Goal: Book appointment/travel/reservation

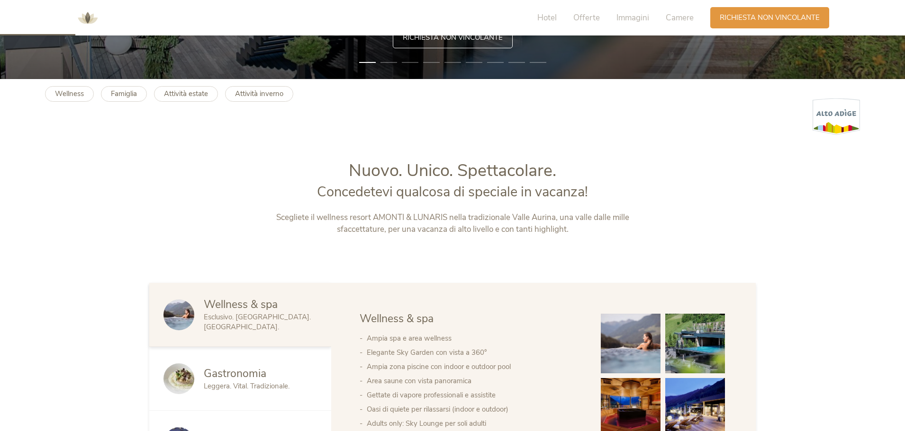
scroll to position [521, 0]
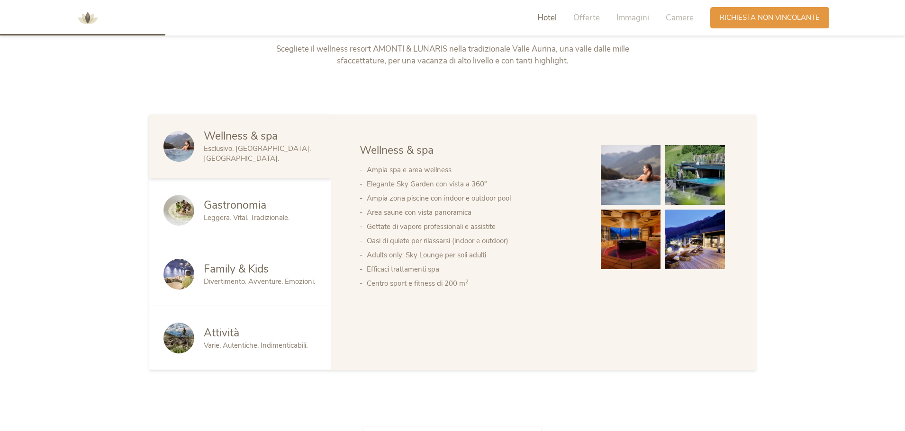
click at [242, 353] on div "Attività Varie. Autentiche. Indimenticabili." at bounding box center [240, 338] width 182 height 64
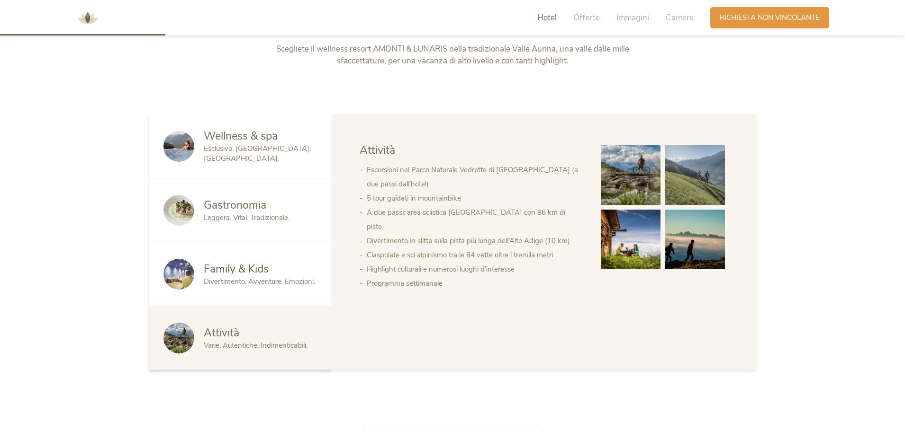
click at [216, 226] on div "Gastronomia Leggera. Vital. Tradizionale." at bounding box center [240, 211] width 182 height 64
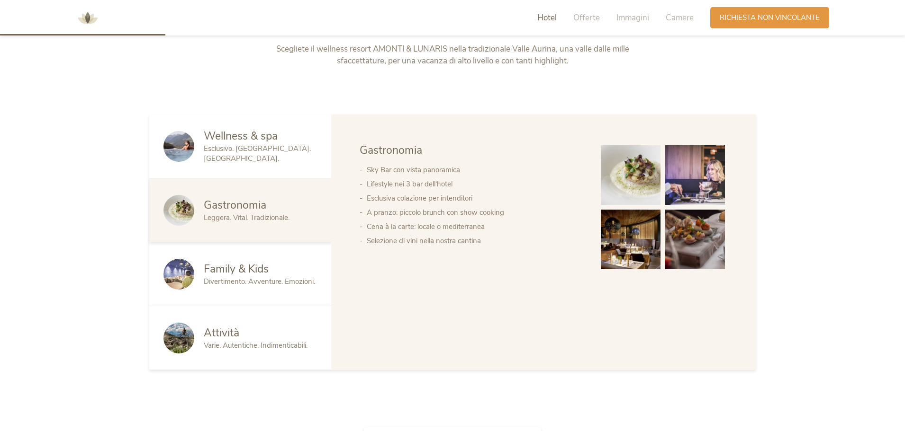
click at [255, 131] on div "Wellness & spa Esclusivo. Lussuoso. Rilassante." at bounding box center [240, 147] width 182 height 64
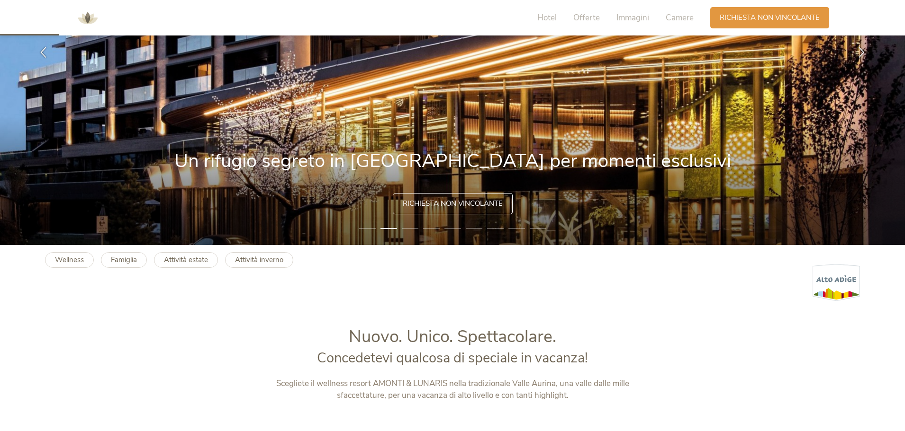
scroll to position [189, 0]
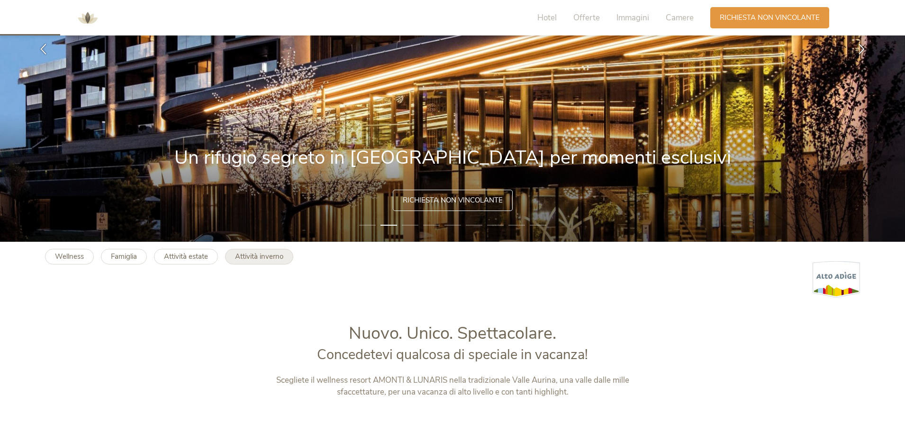
click at [243, 258] on b "Attività inverno" at bounding box center [259, 256] width 48 height 9
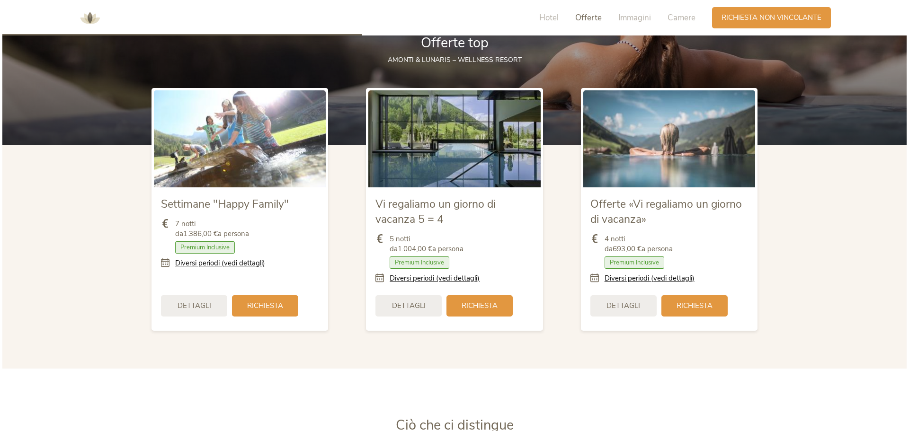
scroll to position [1137, 0]
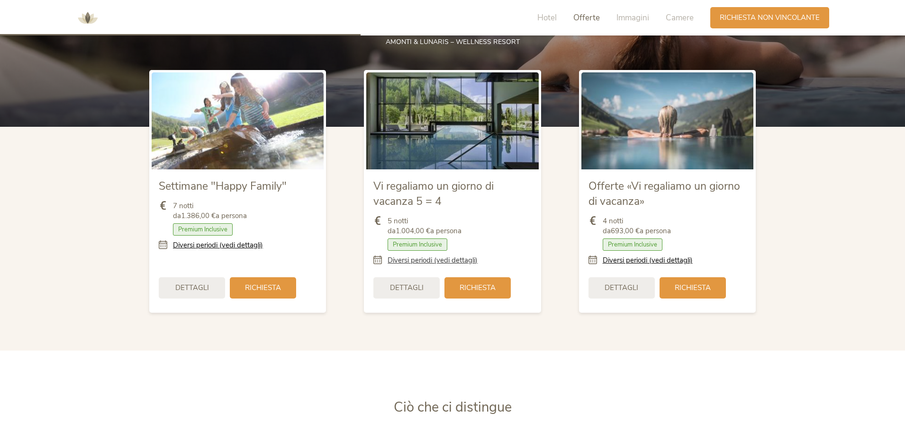
click at [411, 263] on link "Diversi periodi (vedi dettagli)" at bounding box center [432, 261] width 90 height 10
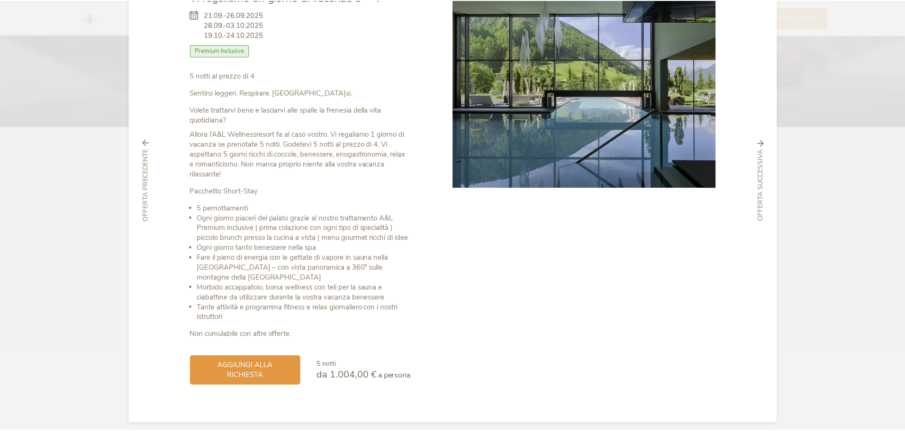
scroll to position [0, 0]
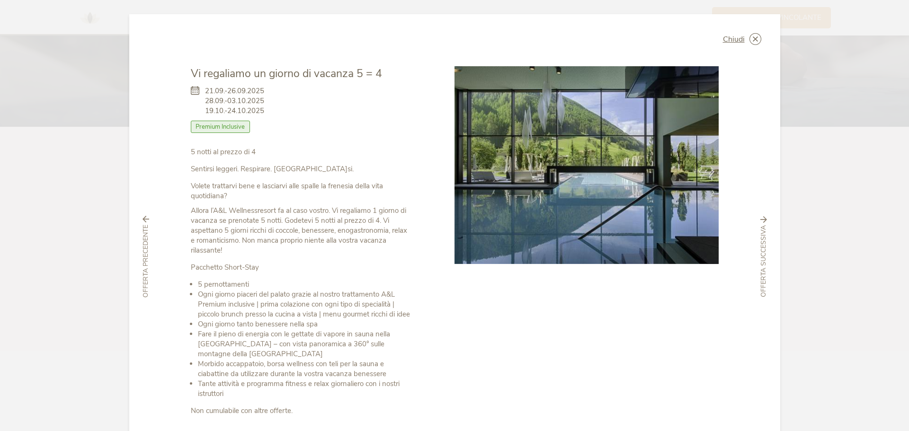
click at [750, 45] on div "Chiudi Vi regaliamo un giorno di vacanza 5 = 4 21.09.-26.09.2025 28.09.-03.10.2…" at bounding box center [454, 257] width 651 height 486
click at [750, 41] on icon at bounding box center [756, 39] width 12 height 12
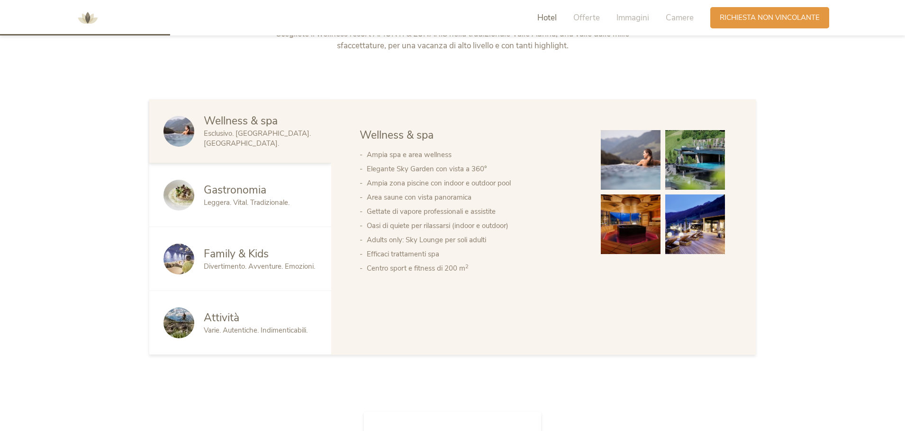
scroll to position [521, 0]
